Goal: Navigation & Orientation: Go to known website

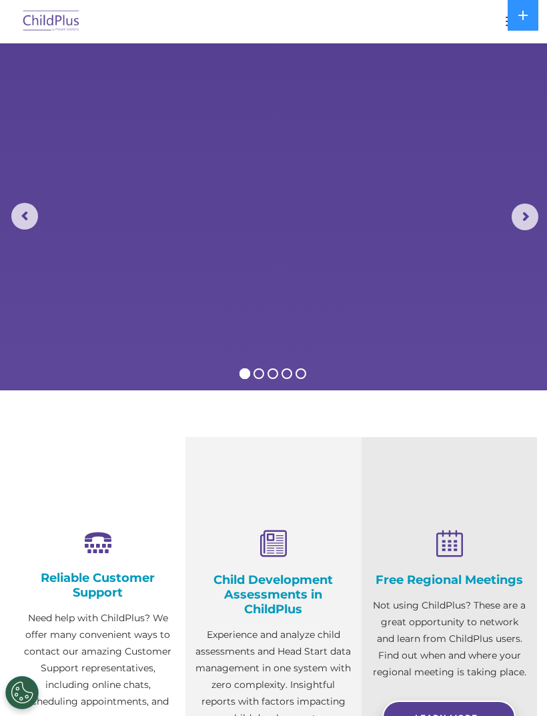
select select "MEDIUM"
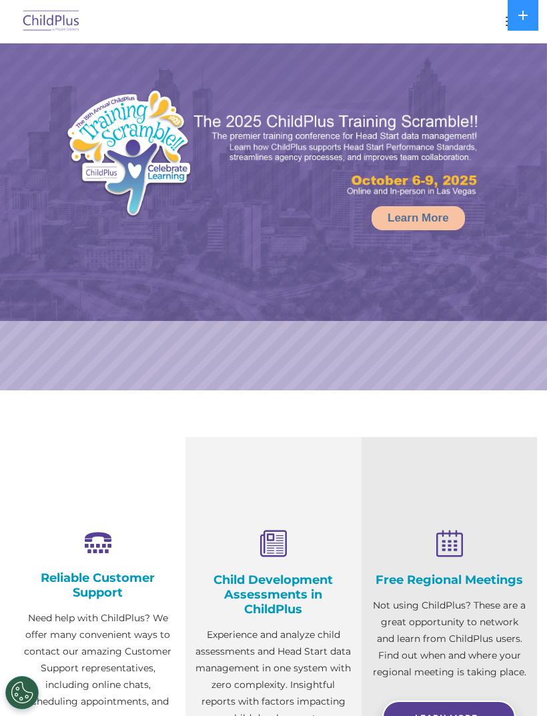
select select "MEDIUM"
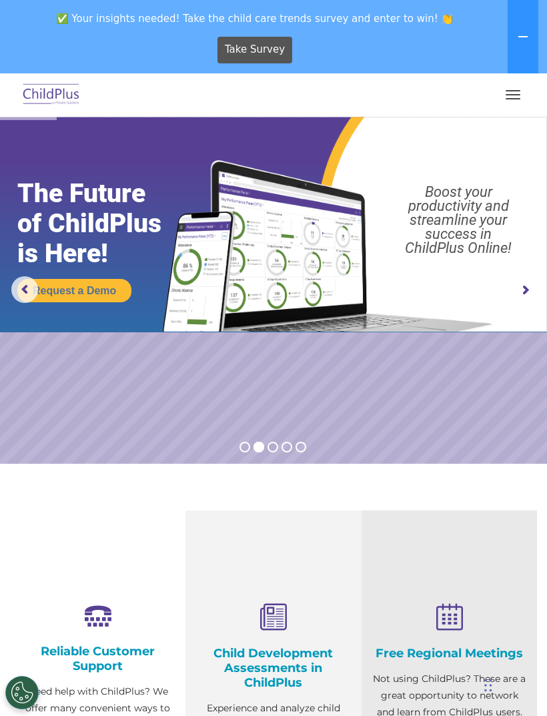
click at [508, 98] on span "button" at bounding box center [513, 98] width 15 height 1
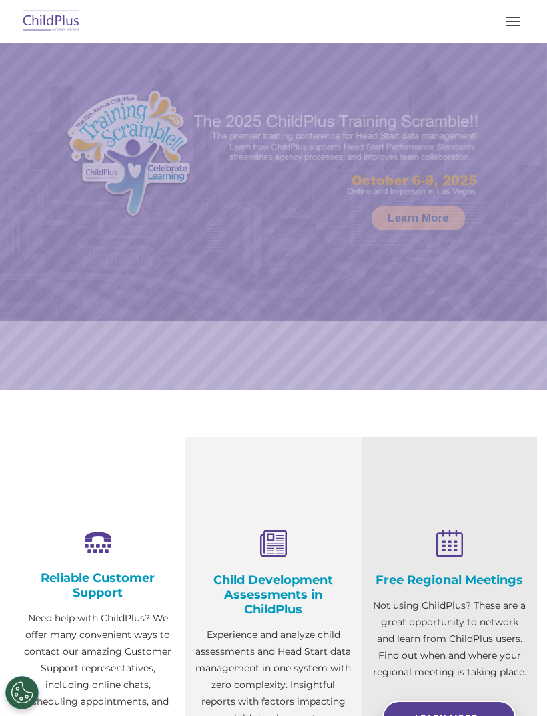
select select "MEDIUM"
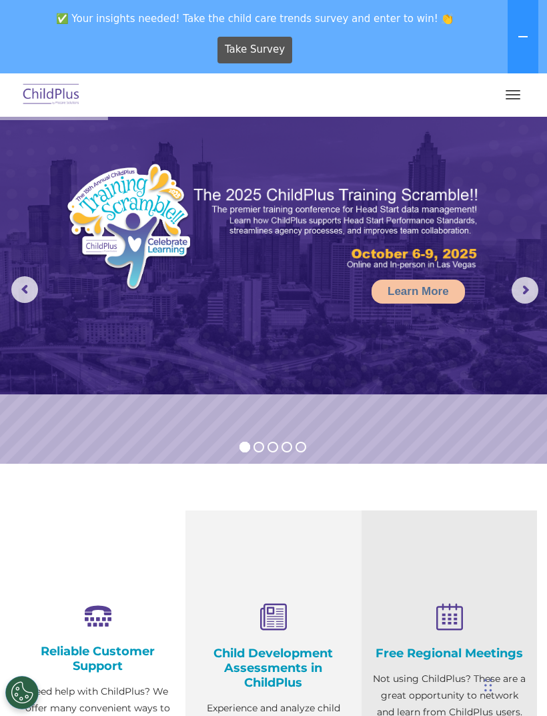
click at [518, 91] on button "button" at bounding box center [513, 94] width 28 height 21
